Goal: Transaction & Acquisition: Purchase product/service

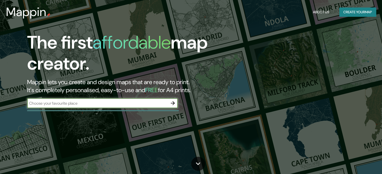
click at [123, 102] on input "text" at bounding box center [97, 104] width 140 height 6
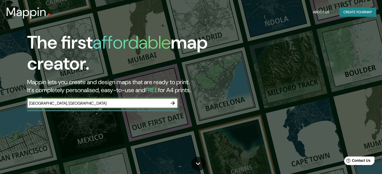
click at [123, 101] on input "[GEOGRAPHIC_DATA], [GEOGRAPHIC_DATA]" at bounding box center [97, 104] width 140 height 6
type input "[GEOGRAPHIC_DATA], [GEOGRAPHIC_DATA]"
click at [173, 104] on icon "button" at bounding box center [173, 103] width 6 height 6
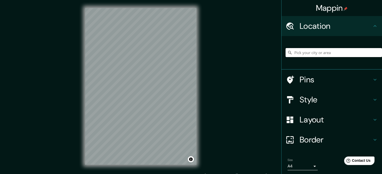
click at [329, 52] on input "Pick your city or area" at bounding box center [333, 52] width 96 height 9
click at [314, 54] on input "Pick your city or area" at bounding box center [333, 52] width 96 height 9
click at [351, 52] on input "Salta, [GEOGRAPHIC_DATA], [GEOGRAPHIC_DATA]" at bounding box center [333, 52] width 96 height 9
click at [326, 98] on h4 "Style" at bounding box center [335, 100] width 72 height 10
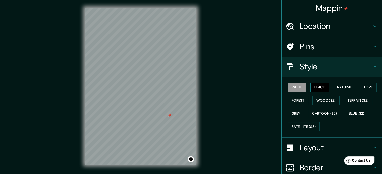
click at [311, 87] on button "Black" at bounding box center [319, 87] width 19 height 9
click at [339, 90] on button "Natural" at bounding box center [344, 87] width 23 height 9
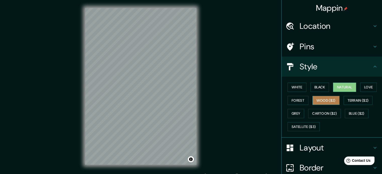
click at [324, 101] on button "Wood ($2)" at bounding box center [325, 100] width 27 height 9
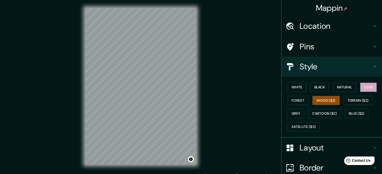
click at [365, 87] on button "Love" at bounding box center [368, 87] width 17 height 9
click at [300, 99] on button "Forest" at bounding box center [297, 100] width 21 height 9
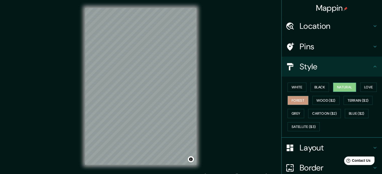
click at [346, 88] on button "Natural" at bounding box center [344, 87] width 23 height 9
click at [363, 87] on button "Love" at bounding box center [368, 87] width 17 height 9
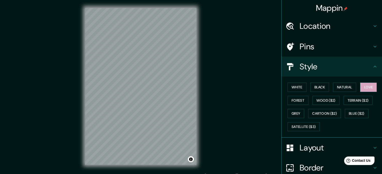
click at [356, 24] on h4 "Location" at bounding box center [335, 26] width 72 height 10
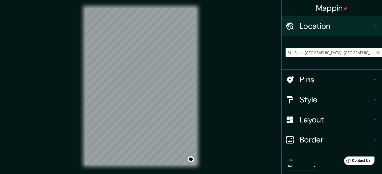
click at [364, 53] on input "Salta, [GEOGRAPHIC_DATA], [GEOGRAPHIC_DATA]" at bounding box center [333, 52] width 96 height 9
click at [301, 53] on input "Salta, [GEOGRAPHIC_DATA], [GEOGRAPHIC_DATA]" at bounding box center [333, 52] width 96 height 9
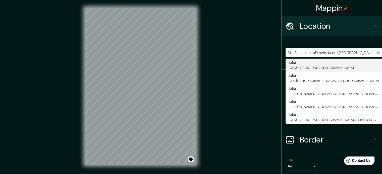
type input "Salta, [GEOGRAPHIC_DATA], [GEOGRAPHIC_DATA]"
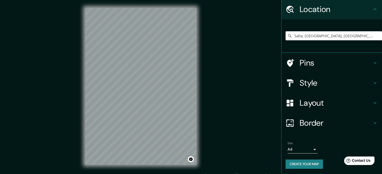
scroll to position [17, 0]
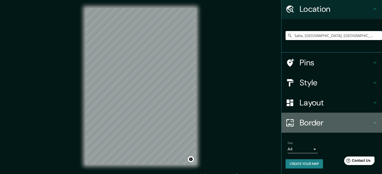
click at [319, 125] on h4 "Border" at bounding box center [335, 123] width 72 height 10
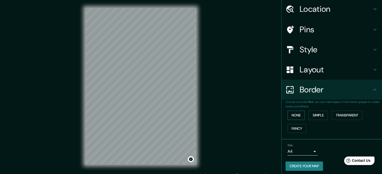
click at [292, 116] on button "None" at bounding box center [295, 115] width 17 height 9
click at [316, 116] on button "Simple" at bounding box center [317, 115] width 19 height 9
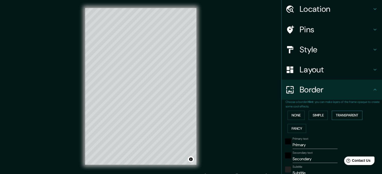
click at [335, 115] on button "Transparent" at bounding box center [346, 115] width 31 height 9
click at [295, 131] on button "Fancy" at bounding box center [296, 128] width 19 height 9
click at [291, 118] on button "None" at bounding box center [295, 115] width 17 height 9
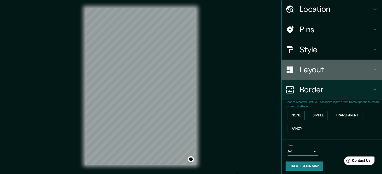
click at [320, 74] on h4 "Layout" at bounding box center [335, 70] width 72 height 10
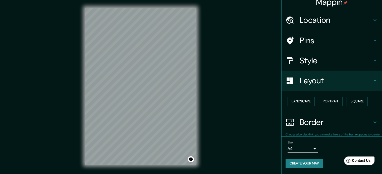
scroll to position [6, 0]
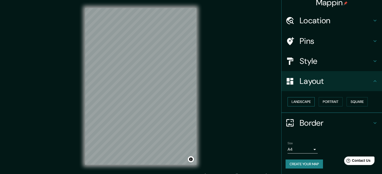
click at [301, 103] on button "Landscape" at bounding box center [300, 101] width 27 height 9
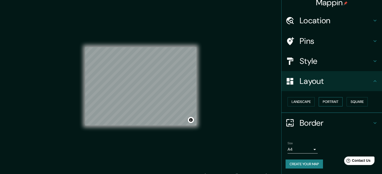
click at [319, 102] on button "Portrait" at bounding box center [330, 101] width 24 height 9
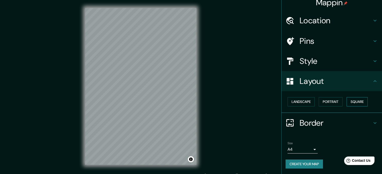
click at [352, 101] on button "Square" at bounding box center [356, 101] width 21 height 9
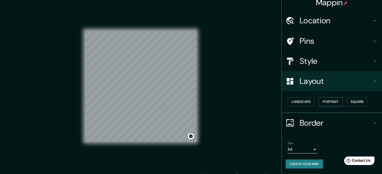
click at [330, 101] on button "Portrait" at bounding box center [330, 101] width 24 height 9
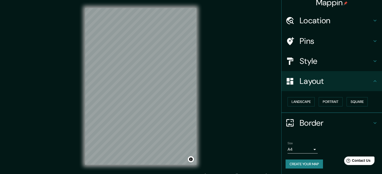
click at [316, 61] on h4 "Style" at bounding box center [335, 61] width 72 height 10
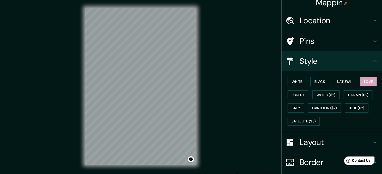
click at [311, 41] on h4 "Pins" at bounding box center [335, 41] width 72 height 10
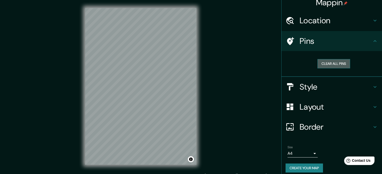
click at [320, 65] on button "Clear all pins" at bounding box center [333, 63] width 33 height 9
click at [321, 45] on h4 "Pins" at bounding box center [335, 41] width 72 height 10
click at [320, 26] on div "Location" at bounding box center [331, 21] width 100 height 20
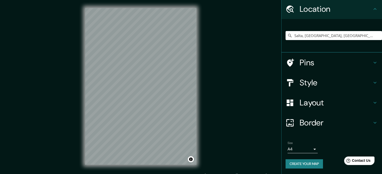
scroll to position [17, 0]
click at [169, 115] on div at bounding box center [169, 115] width 4 height 4
click at [303, 58] on h4 "Pins" at bounding box center [335, 63] width 72 height 10
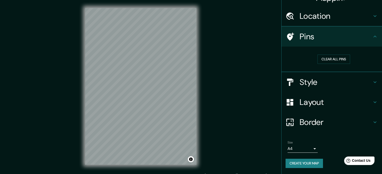
scroll to position [10, 0]
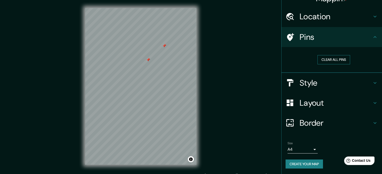
click at [333, 59] on button "Clear all pins" at bounding box center [333, 59] width 33 height 9
click at [325, 81] on h4 "Style" at bounding box center [335, 83] width 72 height 10
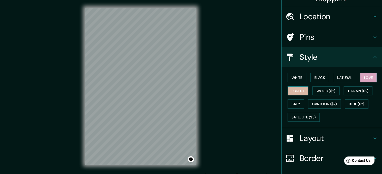
click at [290, 92] on button "Forest" at bounding box center [297, 91] width 21 height 9
click at [323, 78] on button "Black" at bounding box center [319, 77] width 19 height 9
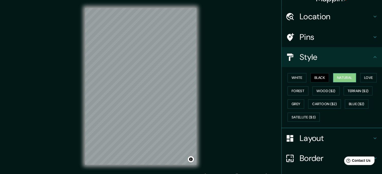
click at [349, 79] on button "Natural" at bounding box center [344, 77] width 23 height 9
click at [363, 77] on button "Love" at bounding box center [368, 77] width 17 height 9
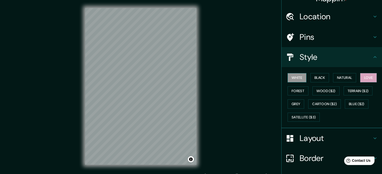
click at [296, 79] on button "White" at bounding box center [296, 77] width 19 height 9
click at [296, 90] on button "Forest" at bounding box center [297, 91] width 21 height 9
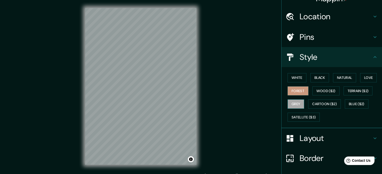
click at [293, 102] on button "Grey" at bounding box center [295, 104] width 17 height 9
click at [295, 117] on button "Satellite ($3)" at bounding box center [303, 117] width 32 height 9
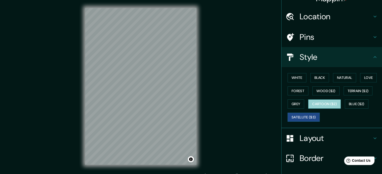
click at [314, 105] on button "Cartoon ($2)" at bounding box center [324, 104] width 33 height 9
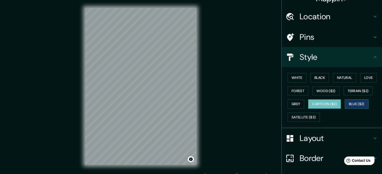
click at [353, 104] on button "Blue ($2)" at bounding box center [356, 104] width 24 height 9
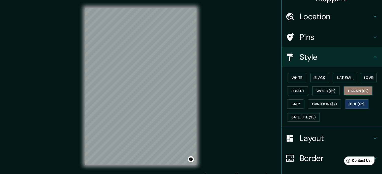
click at [359, 91] on button "Terrain ($2)" at bounding box center [357, 91] width 29 height 9
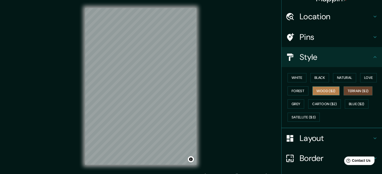
click at [327, 89] on button "Wood ($2)" at bounding box center [325, 91] width 27 height 9
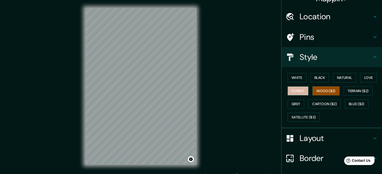
click at [299, 92] on button "Forest" at bounding box center [297, 91] width 21 height 9
click at [321, 79] on button "Black" at bounding box center [319, 77] width 19 height 9
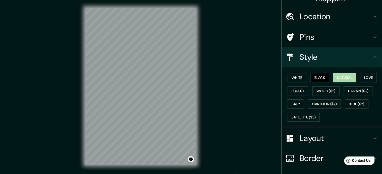
click at [333, 78] on button "Natural" at bounding box center [344, 77] width 23 height 9
click at [360, 77] on button "Love" at bounding box center [368, 77] width 17 height 9
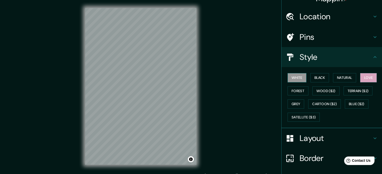
click at [293, 77] on button "White" at bounding box center [296, 77] width 19 height 9
click at [333, 78] on button "Natural" at bounding box center [344, 77] width 23 height 9
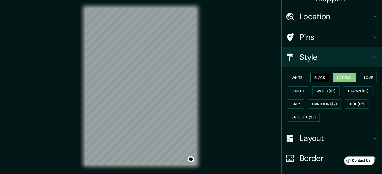
click at [312, 79] on button "Black" at bounding box center [319, 77] width 19 height 9
click at [297, 78] on button "White" at bounding box center [296, 77] width 19 height 9
click at [319, 78] on button "Black" at bounding box center [319, 77] width 19 height 9
click at [296, 78] on button "White" at bounding box center [296, 77] width 19 height 9
click at [310, 78] on button "Black" at bounding box center [319, 77] width 19 height 9
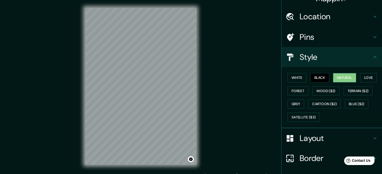
click at [337, 80] on button "Natural" at bounding box center [344, 77] width 23 height 9
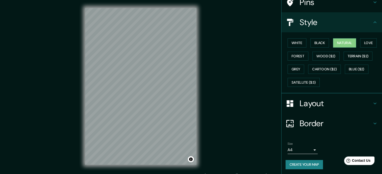
scroll to position [45, 0]
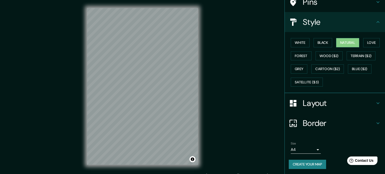
click at [307, 150] on body "Mappin Location [GEOGRAPHIC_DATA], [GEOGRAPHIC_DATA], [GEOGRAPHIC_DATA] Pins St…" at bounding box center [192, 87] width 385 height 174
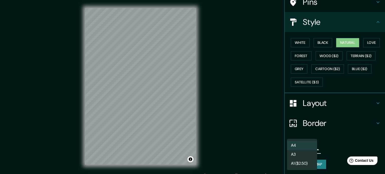
click at [308, 154] on li "A3" at bounding box center [302, 154] width 30 height 9
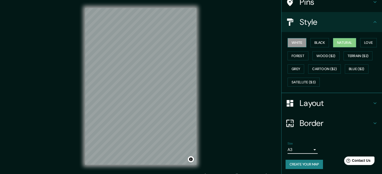
click at [298, 45] on button "White" at bounding box center [296, 42] width 19 height 9
click at [341, 46] on button "Natural" at bounding box center [344, 42] width 23 height 9
click at [294, 43] on button "White" at bounding box center [296, 42] width 19 height 9
click at [333, 42] on button "Natural" at bounding box center [344, 42] width 23 height 9
click at [291, 44] on button "White" at bounding box center [296, 42] width 19 height 9
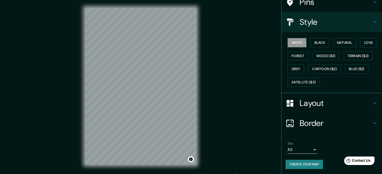
click at [303, 165] on button "Create your map" at bounding box center [303, 164] width 37 height 9
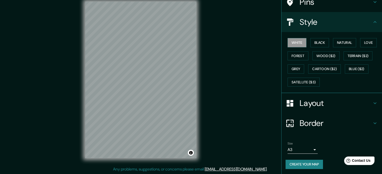
scroll to position [0, 0]
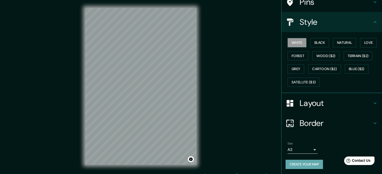
click at [302, 164] on button "Create your map" at bounding box center [303, 164] width 37 height 9
click at [300, 151] on body "Mappin Location [GEOGRAPHIC_DATA], [GEOGRAPHIC_DATA], [GEOGRAPHIC_DATA] Pins St…" at bounding box center [191, 87] width 382 height 174
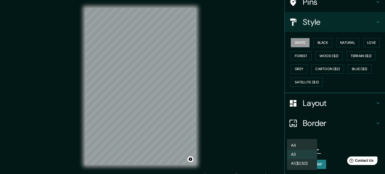
click at [306, 143] on li "A4" at bounding box center [302, 145] width 30 height 9
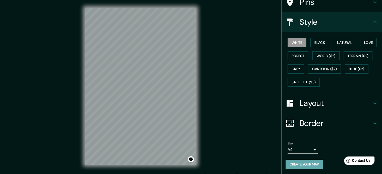
click at [300, 166] on button "Create your map" at bounding box center [303, 164] width 37 height 9
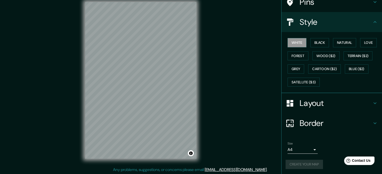
scroll to position [7, 0]
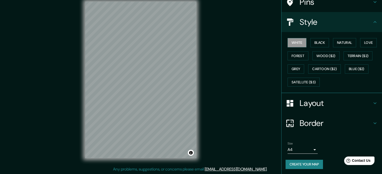
click at [372, 123] on icon at bounding box center [375, 123] width 6 height 6
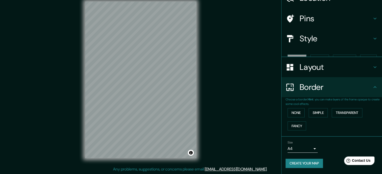
scroll to position [19, 0]
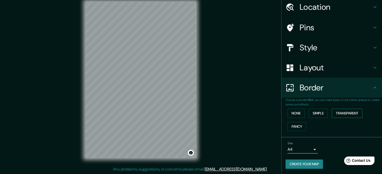
click at [340, 113] on button "Transparent" at bounding box center [346, 113] width 31 height 9
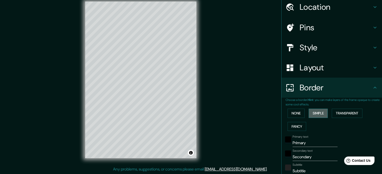
click at [318, 116] on button "Simple" at bounding box center [317, 113] width 19 height 9
click at [293, 125] on button "Fancy" at bounding box center [296, 126] width 19 height 9
click at [297, 113] on button "None" at bounding box center [295, 113] width 17 height 9
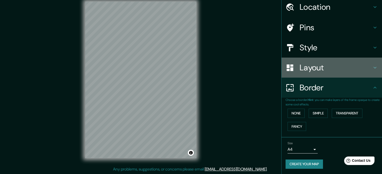
click at [372, 67] on icon at bounding box center [375, 68] width 6 height 6
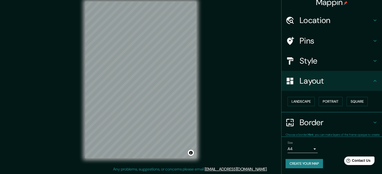
scroll to position [6, 0]
click at [333, 101] on button "Portrait" at bounding box center [330, 101] width 24 height 9
click at [347, 99] on button "Square" at bounding box center [356, 101] width 21 height 9
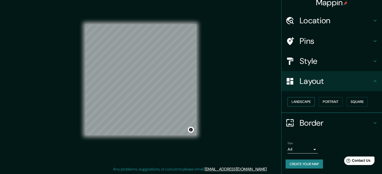
click at [305, 101] on button "Landscape" at bounding box center [300, 101] width 27 height 9
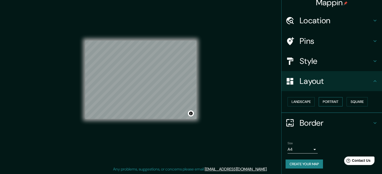
click at [327, 99] on button "Portrait" at bounding box center [330, 101] width 24 height 9
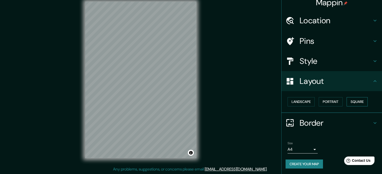
click at [346, 98] on button "Square" at bounding box center [356, 101] width 21 height 9
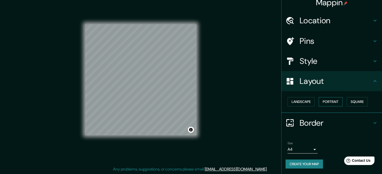
click at [334, 100] on button "Portrait" at bounding box center [330, 101] width 24 height 9
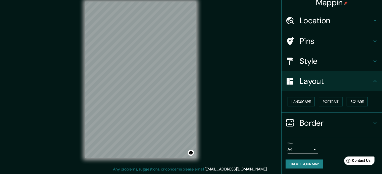
scroll to position [0, 0]
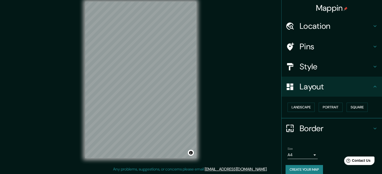
click at [372, 86] on icon at bounding box center [375, 87] width 6 height 6
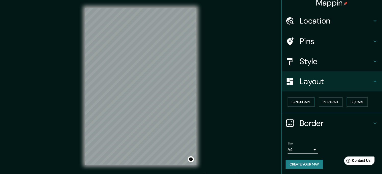
scroll to position [6, 0]
click at [191, 160] on button "Toggle attribution" at bounding box center [191, 160] width 6 height 6
click at [313, 164] on button "Create your map" at bounding box center [303, 164] width 37 height 9
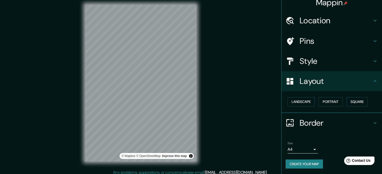
scroll to position [7, 0]
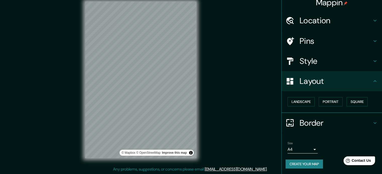
click at [352, 164] on div "Help Contact Us" at bounding box center [359, 161] width 32 height 9
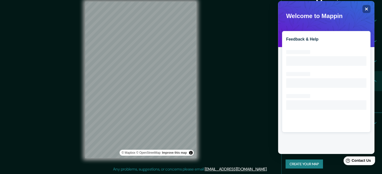
scroll to position [0, 0]
click at [265, 77] on div "Mappin Location [GEOGRAPHIC_DATA], [GEOGRAPHIC_DATA], [GEOGRAPHIC_DATA] Pins St…" at bounding box center [191, 83] width 382 height 181
click at [367, 11] on div "Close" at bounding box center [366, 9] width 8 height 8
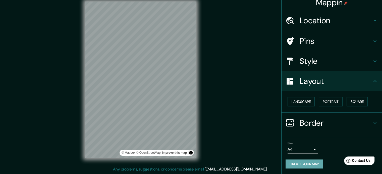
click at [305, 164] on button "Create your map" at bounding box center [303, 164] width 37 height 9
click at [306, 163] on div "Create your map" at bounding box center [331, 164] width 92 height 9
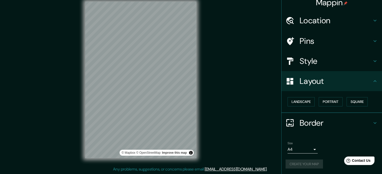
click at [306, 163] on div "Create your map" at bounding box center [331, 164] width 92 height 9
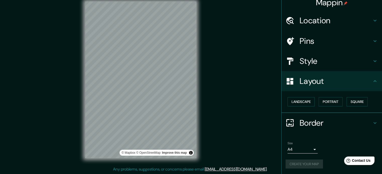
click at [306, 163] on div "Create your map" at bounding box center [331, 164] width 92 height 9
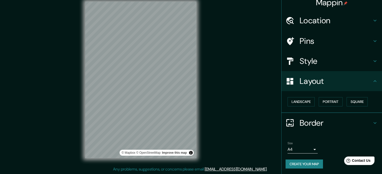
click at [311, 161] on button "Create your map" at bounding box center [303, 164] width 37 height 9
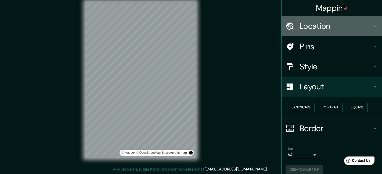
click at [331, 28] on h4 "Location" at bounding box center [335, 26] width 72 height 10
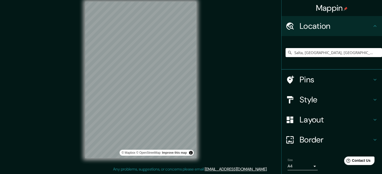
click at [334, 24] on h4 "Location" at bounding box center [335, 26] width 72 height 10
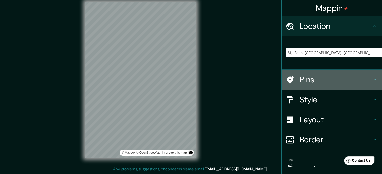
click at [325, 75] on h4 "Pins" at bounding box center [335, 80] width 72 height 10
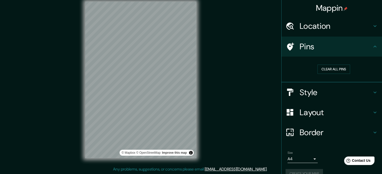
click at [338, 88] on h4 "Style" at bounding box center [335, 93] width 72 height 10
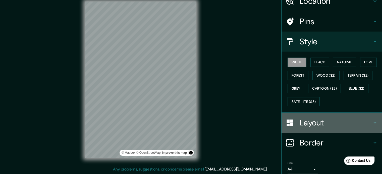
click at [326, 119] on h4 "Layout" at bounding box center [335, 123] width 72 height 10
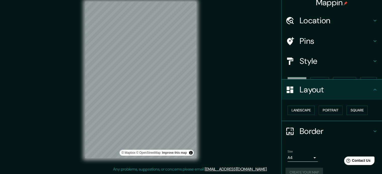
scroll to position [6, 0]
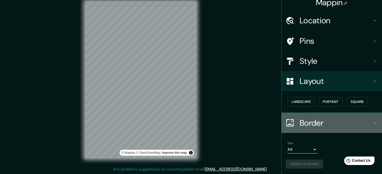
click at [324, 122] on h4 "Border" at bounding box center [335, 123] width 72 height 10
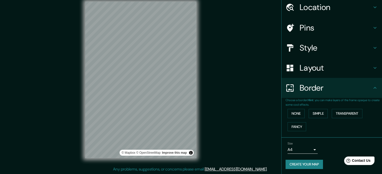
scroll to position [19, 0]
click at [313, 166] on button "Create your map" at bounding box center [303, 164] width 37 height 9
click at [313, 166] on div "Create your map" at bounding box center [331, 164] width 92 height 9
click at [301, 149] on body "Mappin Location [GEOGRAPHIC_DATA], [GEOGRAPHIC_DATA], [GEOGRAPHIC_DATA] Pins St…" at bounding box center [191, 80] width 382 height 174
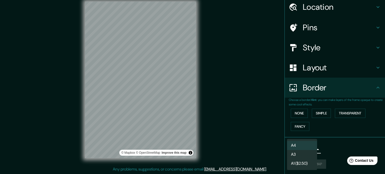
click at [306, 155] on li "A3" at bounding box center [302, 154] width 30 height 9
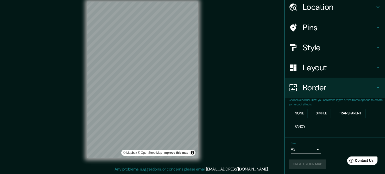
click at [307, 149] on body "Mappin Location [GEOGRAPHIC_DATA], [GEOGRAPHIC_DATA], [GEOGRAPHIC_DATA] Pins St…" at bounding box center [192, 80] width 385 height 174
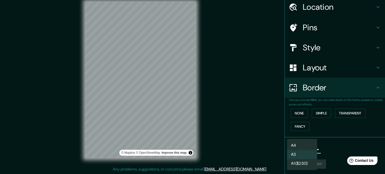
click at [309, 163] on li "A1 ($2.50)" at bounding box center [302, 163] width 30 height 9
type input "a3"
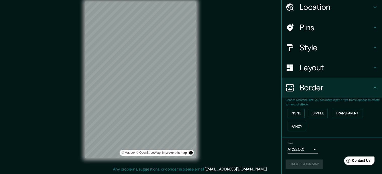
click at [321, 154] on div "Size A1 ($2.50) a3" at bounding box center [331, 148] width 92 height 16
click at [318, 163] on button "Create your map" at bounding box center [303, 164] width 37 height 9
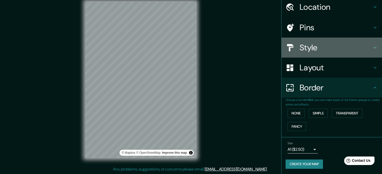
click at [323, 49] on h4 "Style" at bounding box center [335, 48] width 72 height 10
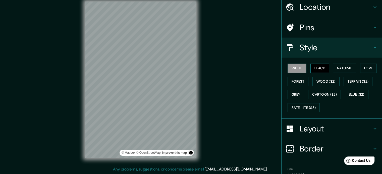
click at [318, 67] on button "Black" at bounding box center [319, 68] width 19 height 9
click at [333, 68] on button "Natural" at bounding box center [344, 68] width 23 height 9
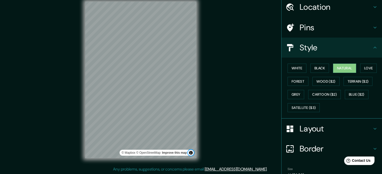
click at [191, 154] on button "Toggle attribution" at bounding box center [191, 153] width 6 height 6
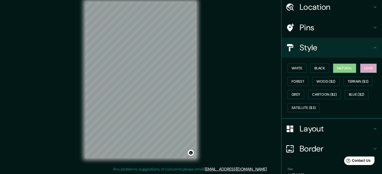
click at [361, 66] on button "Love" at bounding box center [368, 68] width 17 height 9
click at [354, 82] on button "Terrain ($2)" at bounding box center [357, 81] width 29 height 9
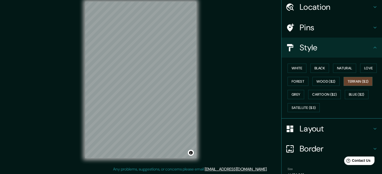
click at [332, 86] on div "White Black Natural Love Forest Wood ($2) Terrain ($2) Grey Cartoon ($2) Blue (…" at bounding box center [333, 88] width 96 height 53
click at [327, 83] on button "Wood ($2)" at bounding box center [325, 81] width 27 height 9
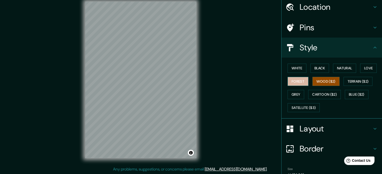
click at [294, 83] on button "Forest" at bounding box center [297, 81] width 21 height 9
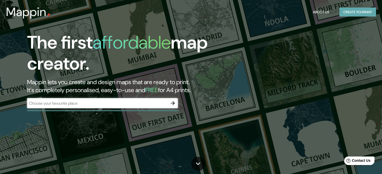
click at [356, 11] on button "Create your map" at bounding box center [357, 12] width 37 height 9
